Goal: Complete application form

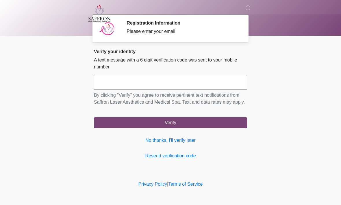
scroll to position [0, 0]
click at [178, 83] on input "text" at bounding box center [170, 82] width 153 height 14
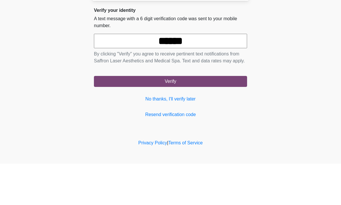
type input "******"
click at [170, 117] on button "Verify" at bounding box center [170, 122] width 153 height 11
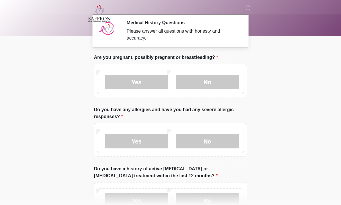
click at [220, 88] on label "No" at bounding box center [207, 82] width 63 height 14
click at [218, 142] on label "No" at bounding box center [207, 141] width 63 height 14
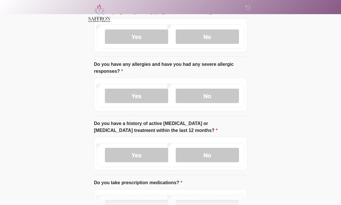
click at [212, 161] on label "No" at bounding box center [207, 155] width 63 height 14
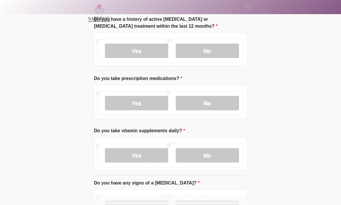
click at [154, 106] on label "Yes" at bounding box center [136, 103] width 63 height 14
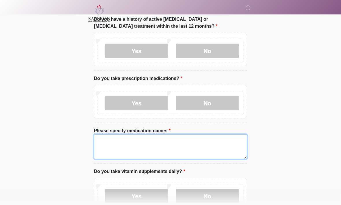
click at [197, 146] on textarea "Please specify medication names" at bounding box center [170, 146] width 153 height 25
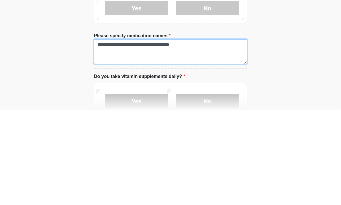
type textarea "**********"
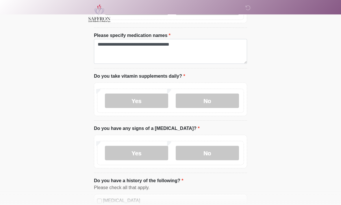
click at [151, 96] on label "Yes" at bounding box center [136, 101] width 63 height 14
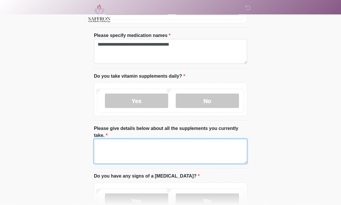
click at [201, 146] on textarea "Please give details below about all the supplements you currently take." at bounding box center [170, 151] width 153 height 25
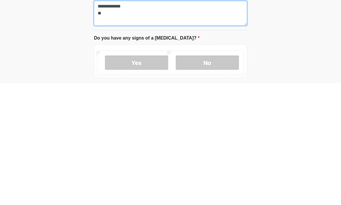
scroll to position [263, 0]
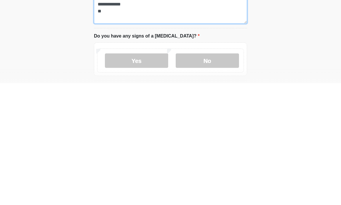
type textarea "**********"
click at [222, 175] on label "No" at bounding box center [207, 182] width 63 height 14
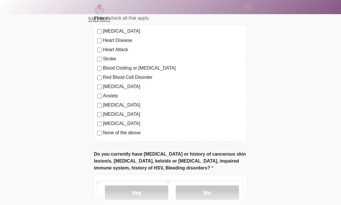
scroll to position [466, 0]
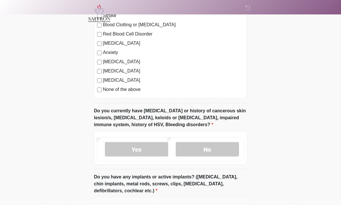
click at [223, 152] on label "No" at bounding box center [207, 149] width 63 height 14
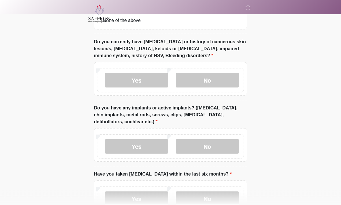
click at [234, 146] on label "No" at bounding box center [207, 146] width 63 height 14
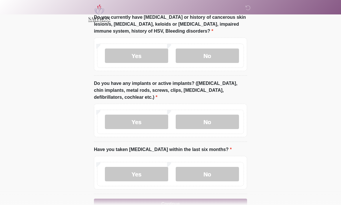
scroll to position [614, 0]
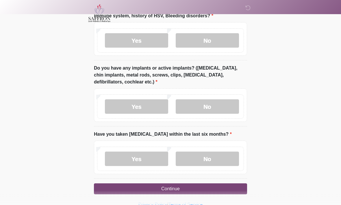
click at [225, 159] on label "No" at bounding box center [207, 159] width 63 height 14
click at [226, 189] on button "Continue" at bounding box center [170, 189] width 153 height 11
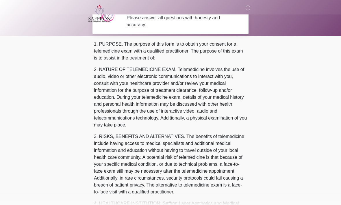
scroll to position [0, 0]
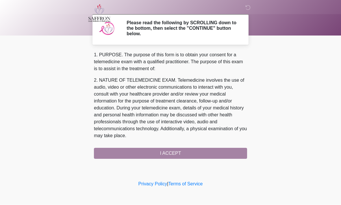
click at [227, 153] on div "1. PURPOSE. The purpose of this form is to obtain your consent for a telemedici…" at bounding box center [170, 105] width 153 height 107
click at [186, 152] on div "1. PURPOSE. The purpose of this form is to obtain your consent for a telemedici…" at bounding box center [170, 105] width 153 height 107
click at [116, 154] on div "1. PURPOSE. The purpose of this form is to obtain your consent for a telemedici…" at bounding box center [170, 105] width 153 height 107
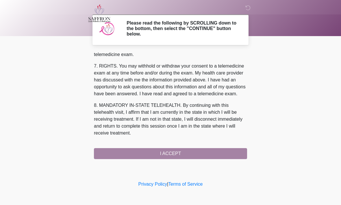
scroll to position [259, 0]
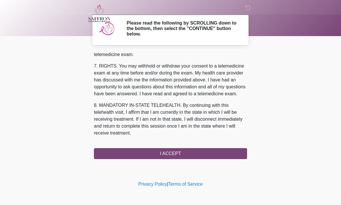
click at [181, 153] on button "I ACCEPT" at bounding box center [170, 153] width 153 height 11
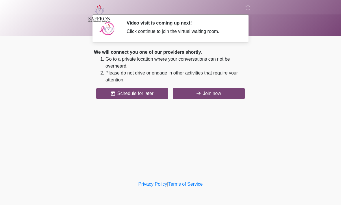
click at [222, 91] on button "Join now" at bounding box center [209, 93] width 72 height 11
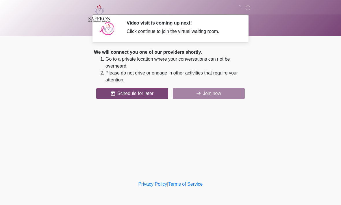
click at [63, 70] on body "‎ ‎ ‎ Video visit is coming up next! Click continue to join the virtual waiting…" at bounding box center [170, 102] width 341 height 205
click at [63, 69] on body "‎ ‎ ‎ Video visit is coming up next! Click continue to join the virtual waiting…" at bounding box center [170, 102] width 341 height 205
click at [60, 70] on body "‎ ‎ ‎ Video visit is coming up next! Click continue to join the virtual waiting…" at bounding box center [170, 102] width 341 height 205
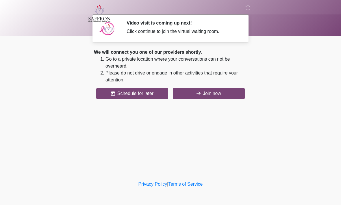
click at [195, 97] on button "Join now" at bounding box center [209, 93] width 72 height 11
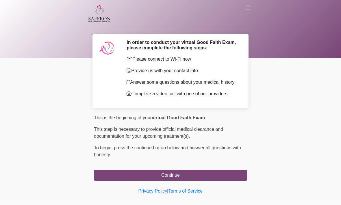
click at [180, 180] on button "Continue" at bounding box center [170, 175] width 153 height 11
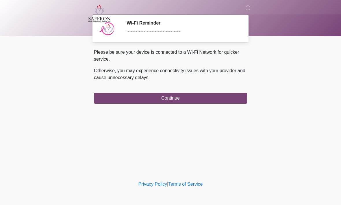
click at [225, 95] on button "Continue" at bounding box center [170, 98] width 153 height 11
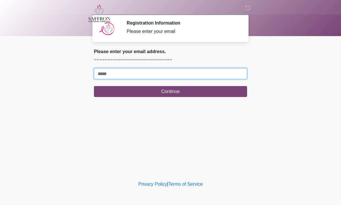
click at [181, 75] on input "Where should we email your treatment plan?" at bounding box center [170, 73] width 153 height 11
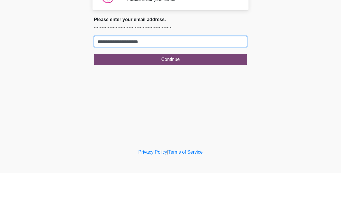
type input "**********"
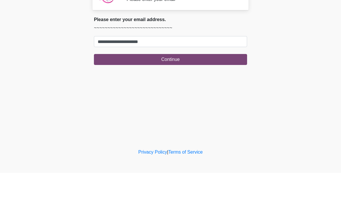
click at [209, 86] on button "Continue" at bounding box center [170, 91] width 153 height 11
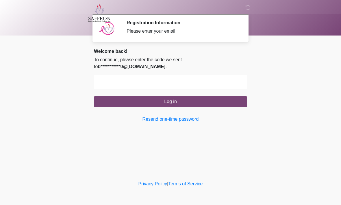
click at [42, 56] on body "‎ ‎ ‎ Registration Information Please enter your email Please connect to Wi-Fi …" at bounding box center [170, 102] width 341 height 205
click at [159, 80] on input "text" at bounding box center [170, 82] width 153 height 14
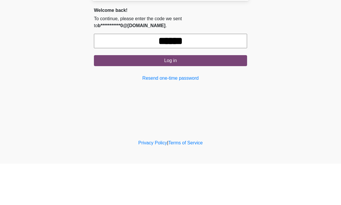
type input "******"
click at [191, 96] on button "Log in" at bounding box center [170, 101] width 153 height 11
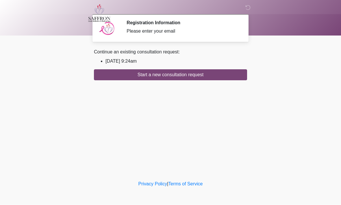
click at [229, 73] on button "Start a new consultation request" at bounding box center [170, 75] width 153 height 11
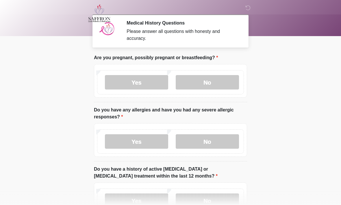
click at [216, 85] on label "No" at bounding box center [207, 82] width 63 height 14
click at [218, 145] on label "No" at bounding box center [207, 141] width 63 height 14
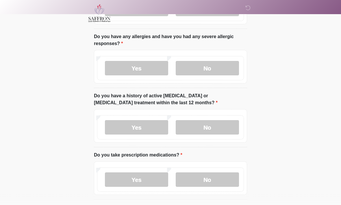
click at [221, 127] on label "No" at bounding box center [207, 127] width 63 height 14
click at [145, 183] on label "Yes" at bounding box center [136, 179] width 63 height 14
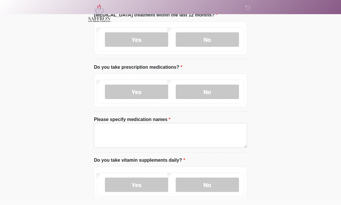
scroll to position [163, 0]
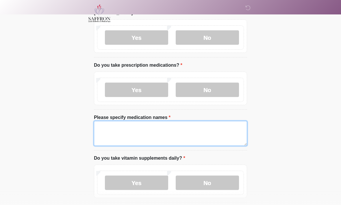
click at [168, 134] on textarea "Please specify medication names" at bounding box center [170, 133] width 153 height 25
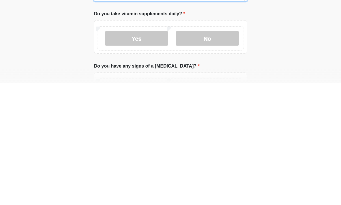
scroll to position [186, 0]
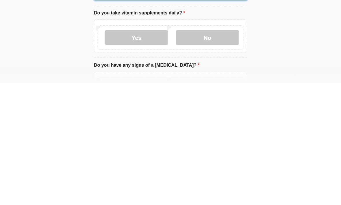
type textarea "**********"
click at [153, 152] on label "Yes" at bounding box center [136, 159] width 63 height 14
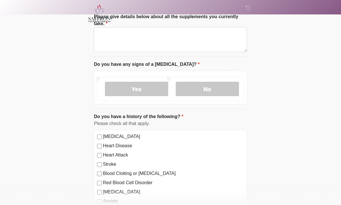
scroll to position [357, 0]
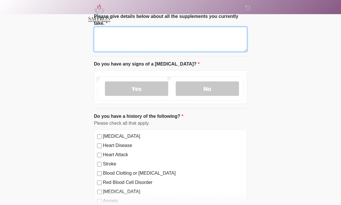
click at [202, 34] on textarea "Please give details below about all the supplements you currently take." at bounding box center [170, 39] width 153 height 25
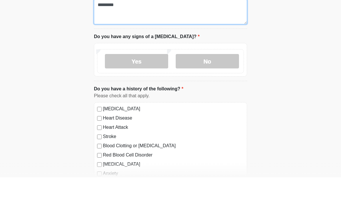
type textarea "*********"
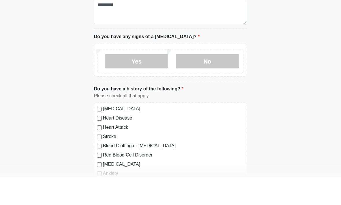
click at [222, 82] on label "No" at bounding box center [207, 89] width 63 height 14
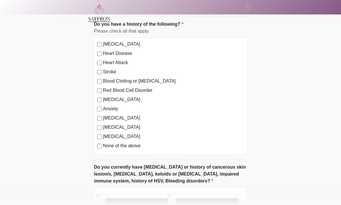
scroll to position [452, 0]
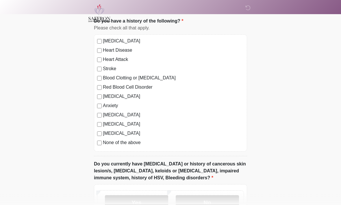
click at [122, 98] on label "[MEDICAL_DATA]" at bounding box center [173, 96] width 141 height 7
click at [123, 107] on label "Anxiety" at bounding box center [173, 105] width 141 height 7
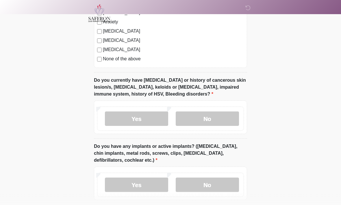
scroll to position [537, 0]
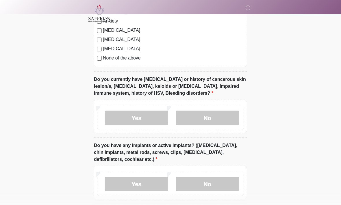
click at [221, 115] on label "No" at bounding box center [207, 118] width 63 height 14
click at [222, 187] on label "No" at bounding box center [207, 184] width 63 height 14
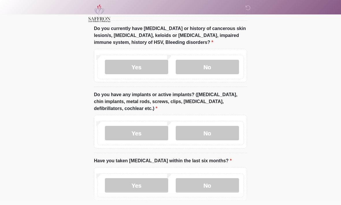
scroll to position [614, 0]
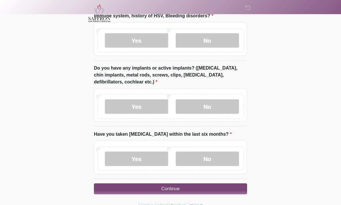
click at [227, 162] on label "No" at bounding box center [207, 159] width 63 height 14
click at [233, 188] on button "Continue" at bounding box center [170, 189] width 153 height 11
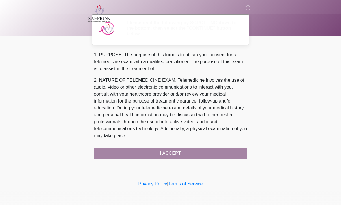
scroll to position [0, 0]
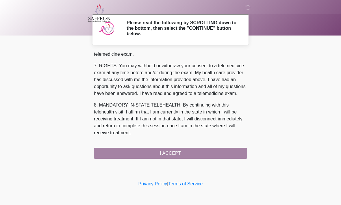
click at [204, 152] on button "I ACCEPT" at bounding box center [170, 153] width 153 height 11
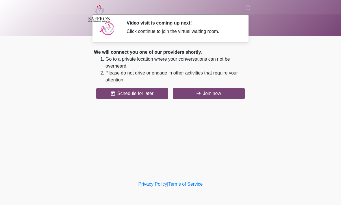
click at [229, 90] on button "Join now" at bounding box center [209, 93] width 72 height 11
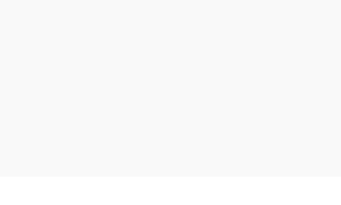
scroll to position [2, 0]
